Goal: Obtain resource: Download file/media

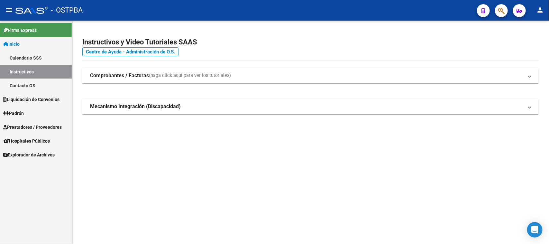
click at [39, 99] on span "Liquidación de Convenios" at bounding box center [31, 99] width 56 height 7
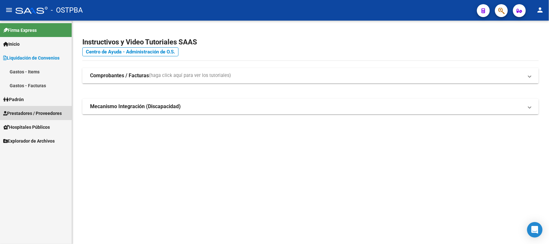
click at [34, 113] on span "Prestadores / Proveedores" at bounding box center [32, 113] width 59 height 7
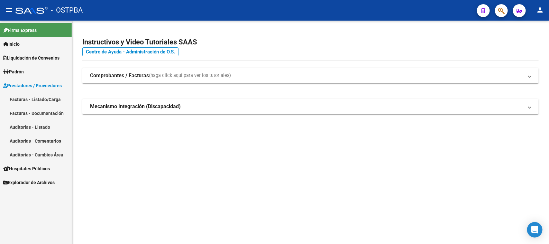
click at [39, 100] on link "Facturas - Listado/Carga" at bounding box center [36, 99] width 72 height 14
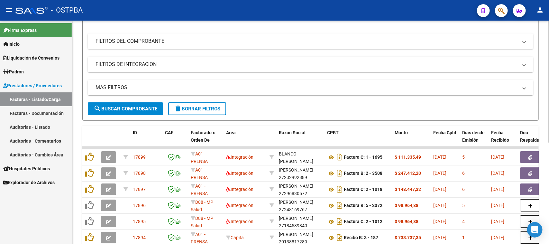
scroll to position [80, 0]
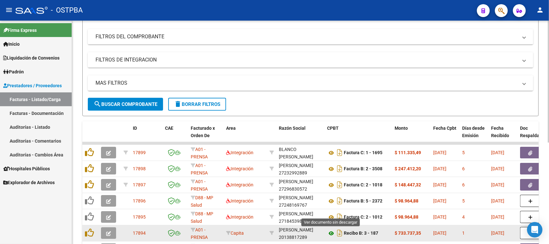
click at [332, 232] on icon at bounding box center [331, 233] width 8 height 8
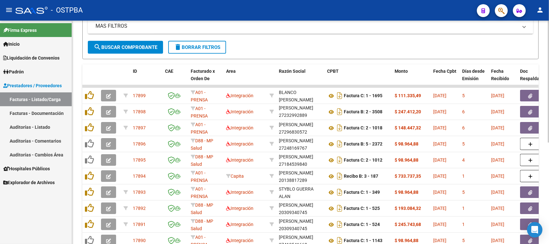
scroll to position [26, 0]
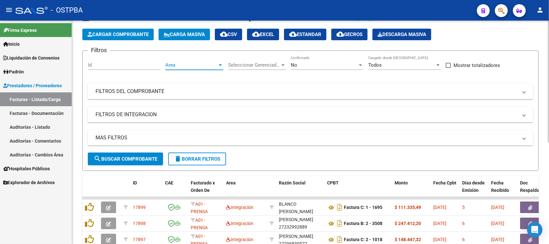
click at [213, 65] on span "Area" at bounding box center [191, 65] width 52 height 6
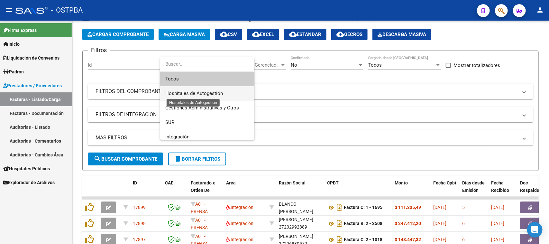
click at [187, 92] on span "Hospitales de Autogestión" at bounding box center [194, 93] width 58 height 6
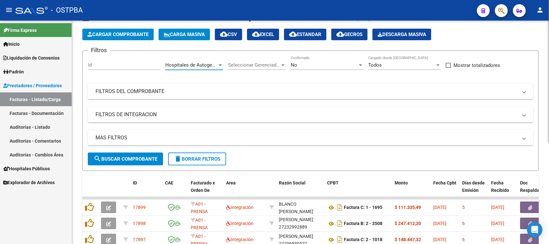
click at [126, 156] on span "search Buscar Comprobante" at bounding box center [126, 159] width 64 height 6
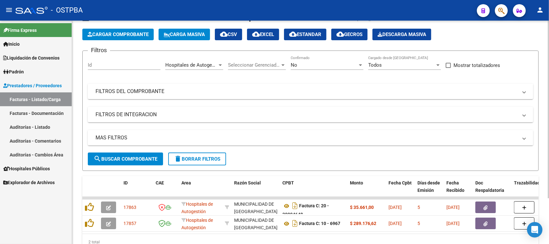
click at [219, 64] on div at bounding box center [220, 65] width 3 height 2
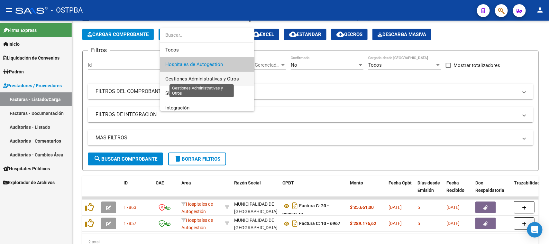
click at [192, 78] on span "Gestiones Administrativas y Otros" at bounding box center [202, 79] width 74 height 6
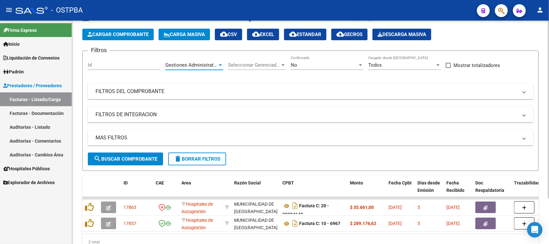
click at [145, 158] on span "search Buscar Comprobante" at bounding box center [126, 159] width 64 height 6
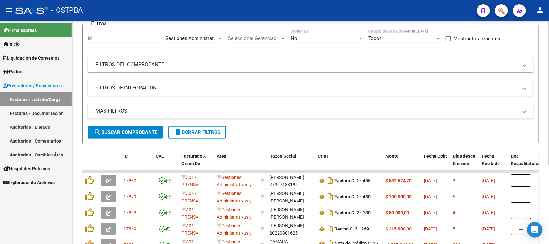
scroll to position [66, 0]
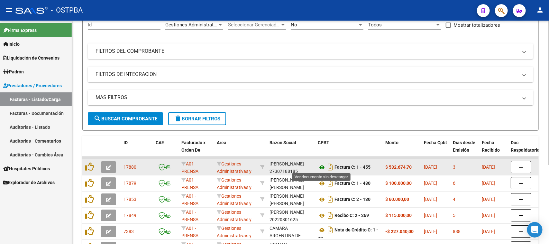
click at [322, 166] on icon at bounding box center [322, 167] width 8 height 8
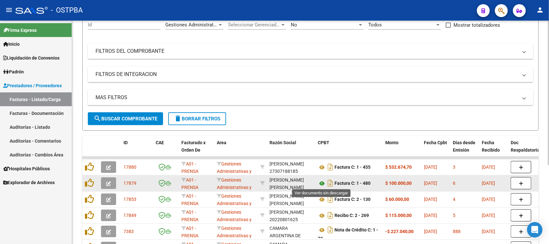
click at [322, 183] on icon at bounding box center [322, 183] width 8 height 8
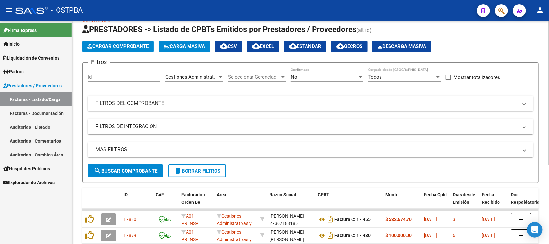
scroll to position [0, 0]
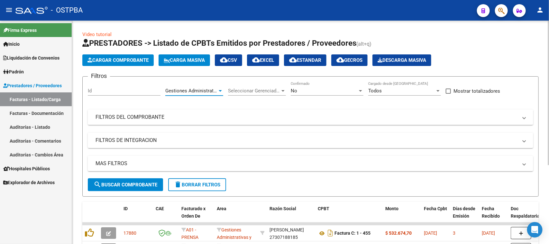
click at [220, 91] on div at bounding box center [220, 90] width 6 height 5
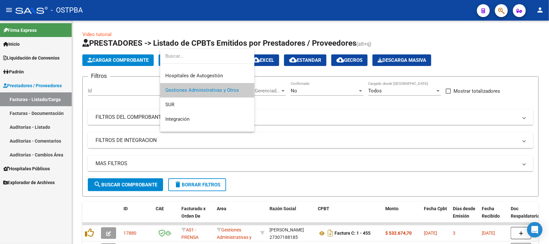
scroll to position [26, 0]
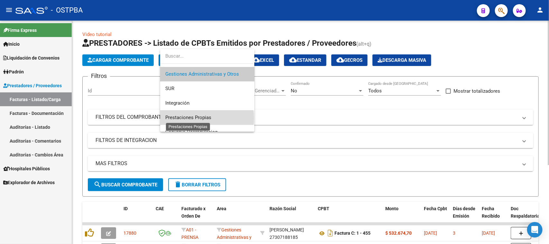
drag, startPoint x: 203, startPoint y: 118, endPoint x: 140, endPoint y: 142, distance: 67.3
click at [200, 118] on span "Prestaciones Propias" at bounding box center [188, 117] width 46 height 6
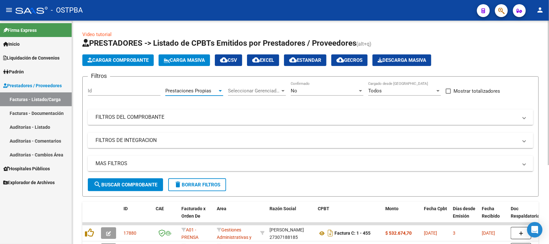
click at [126, 187] on span "search Buscar Comprobante" at bounding box center [126, 185] width 64 height 6
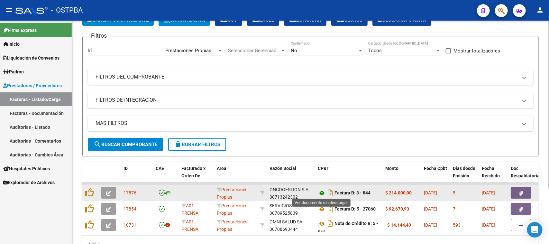
click at [321, 192] on icon at bounding box center [322, 193] width 8 height 8
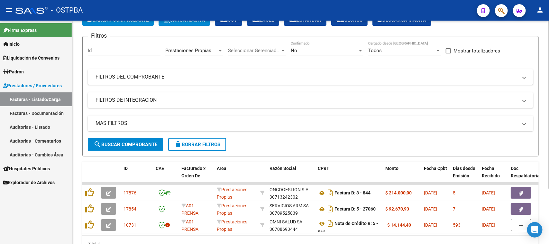
click at [222, 49] on div at bounding box center [220, 50] width 6 height 5
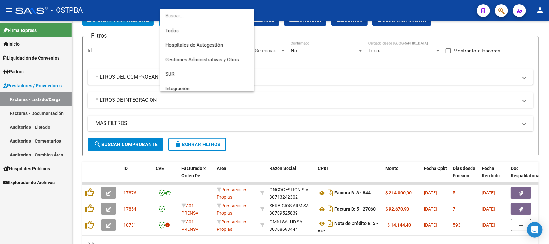
scroll to position [53, 0]
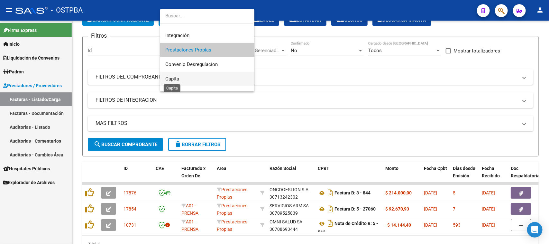
click at [177, 79] on span "Capita" at bounding box center [172, 79] width 14 height 6
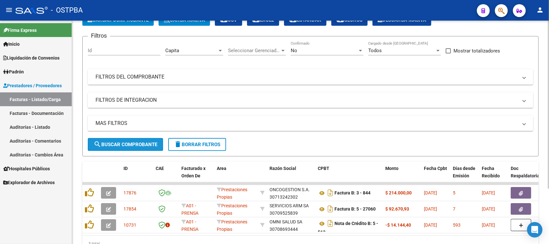
click at [133, 147] on button "search Buscar Comprobante" at bounding box center [125, 144] width 75 height 13
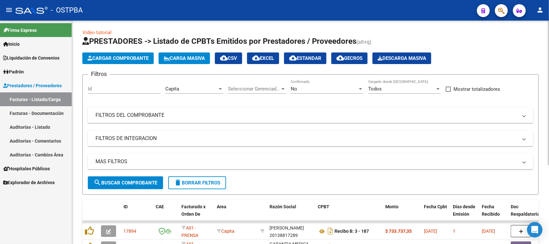
scroll to position [0, 0]
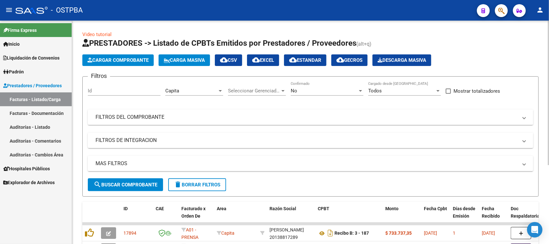
click at [219, 90] on div at bounding box center [220, 91] width 3 height 2
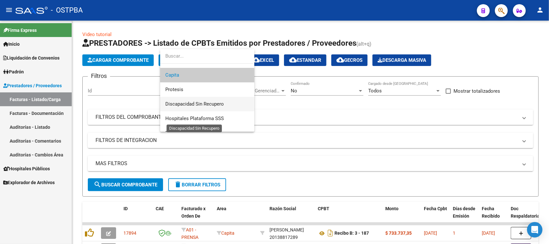
scroll to position [105, 0]
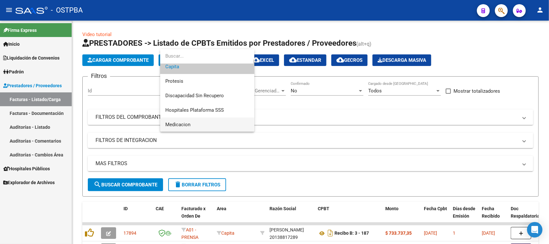
click at [212, 124] on span "Medicacion" at bounding box center [207, 124] width 84 height 14
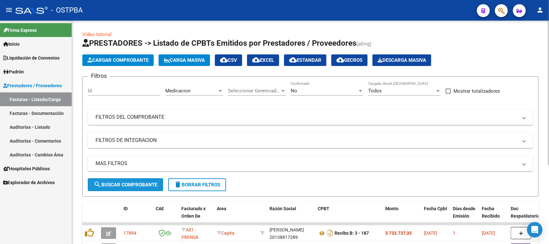
click at [136, 184] on span "search Buscar Comprobante" at bounding box center [126, 185] width 64 height 6
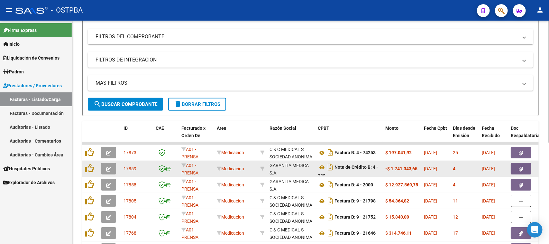
scroll to position [4, 0]
